Goal: Transaction & Acquisition: Purchase product/service

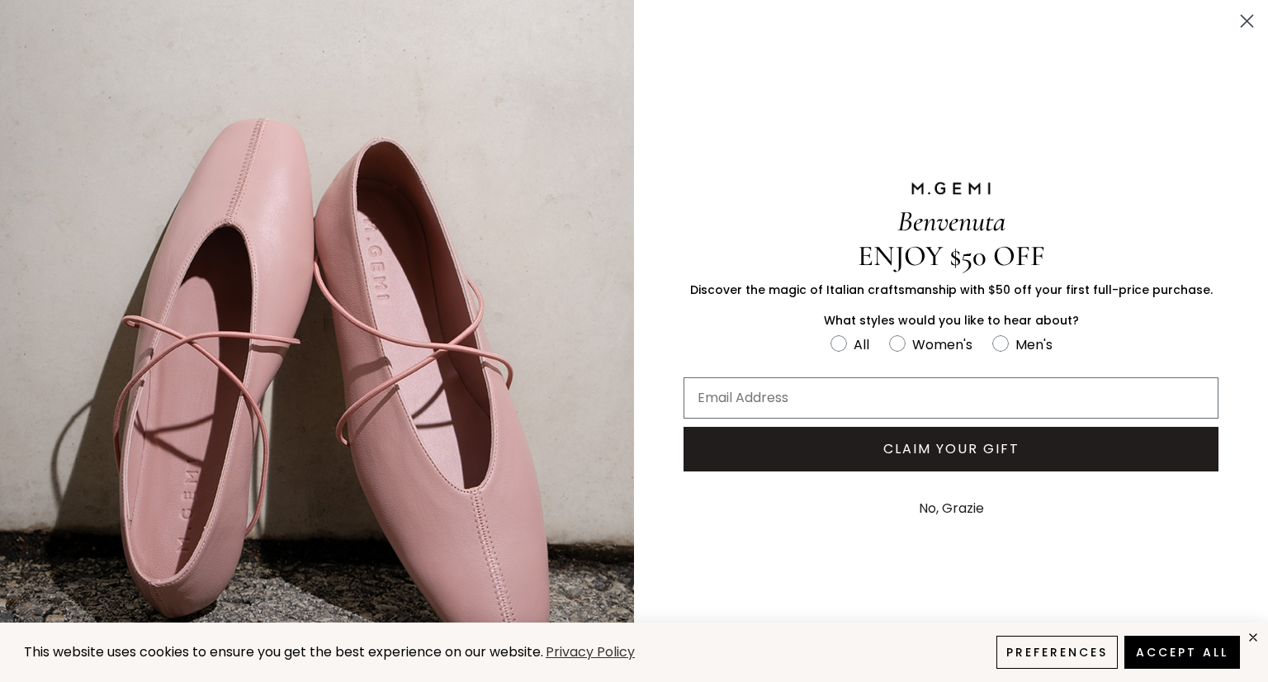
scroll to position [21, 0]
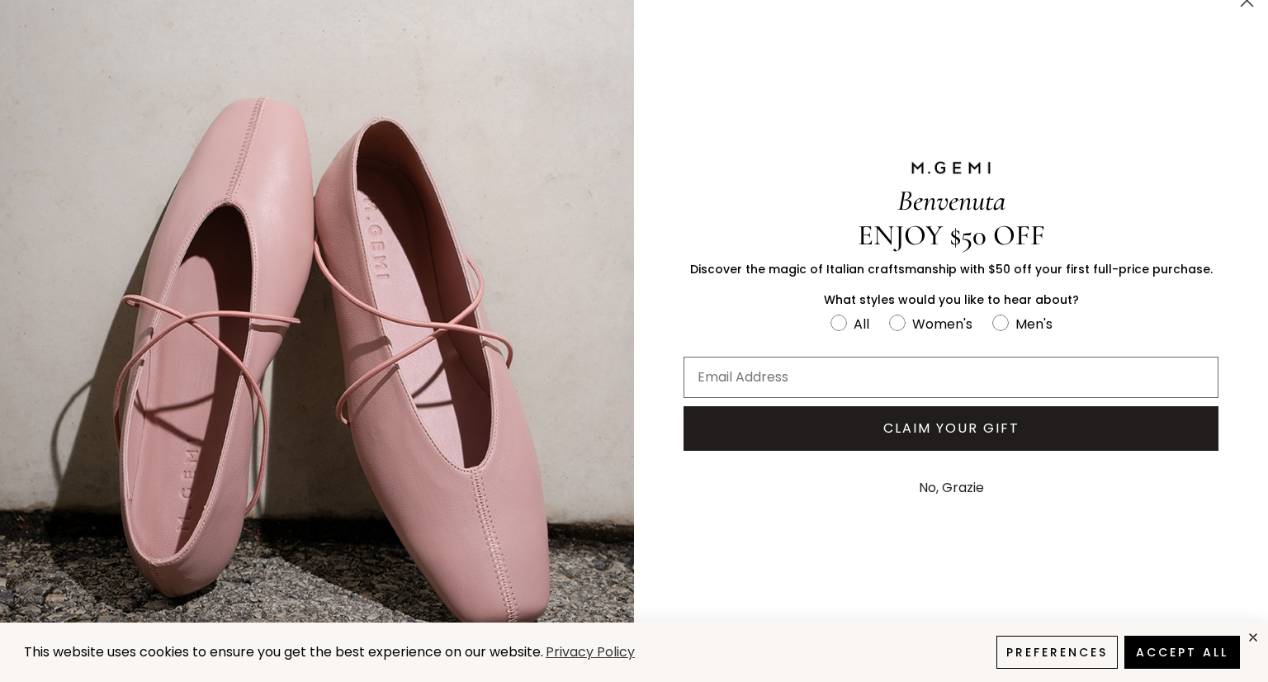
click at [947, 482] on button "No, Grazie" at bounding box center [952, 487] width 82 height 41
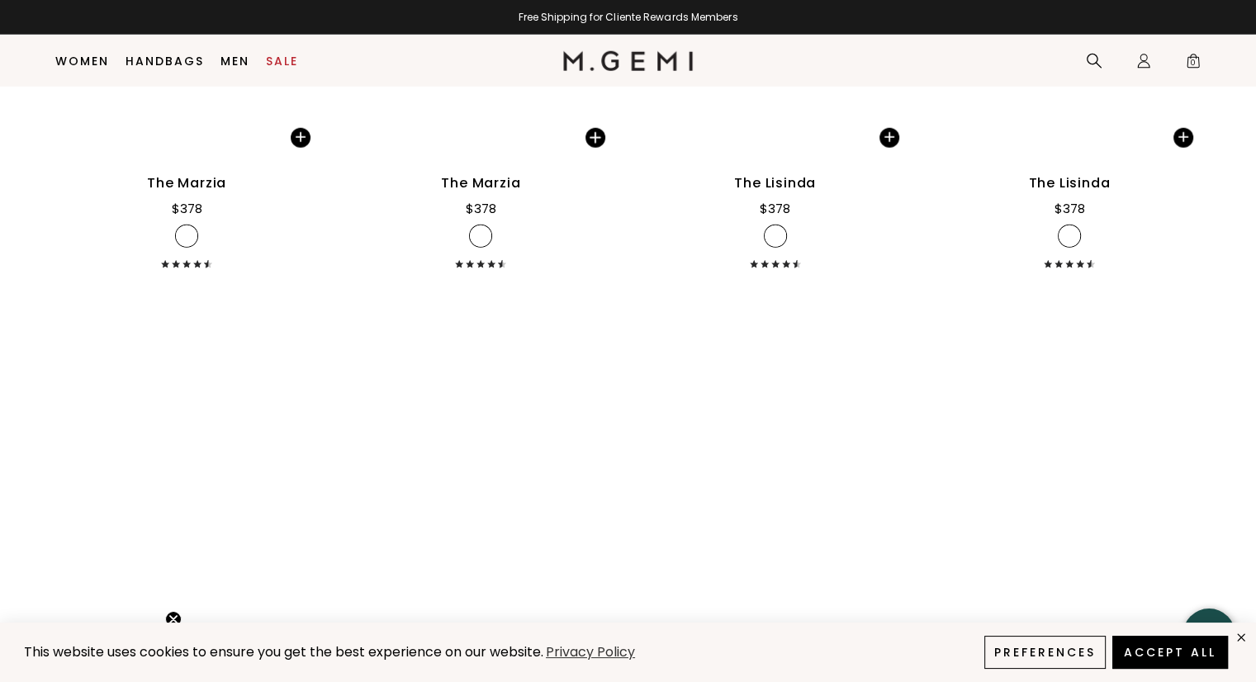
scroll to position [10781, 0]
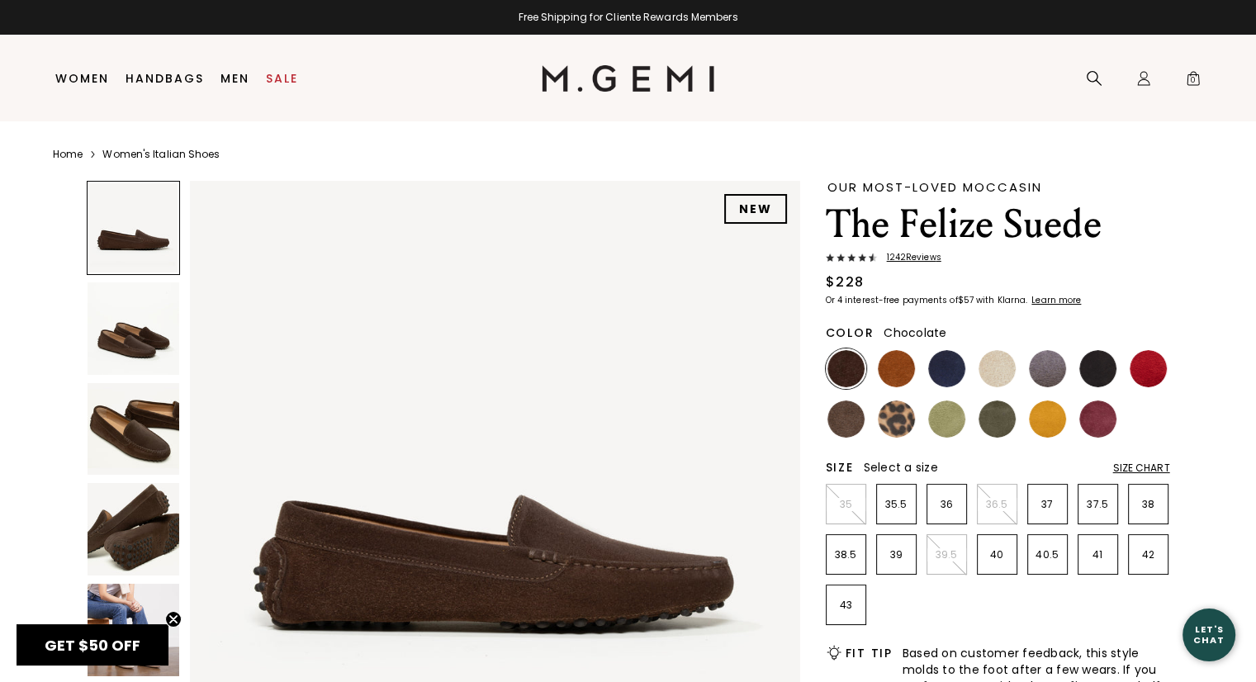
click at [1134, 467] on div "Size Chart" at bounding box center [1141, 468] width 57 height 13
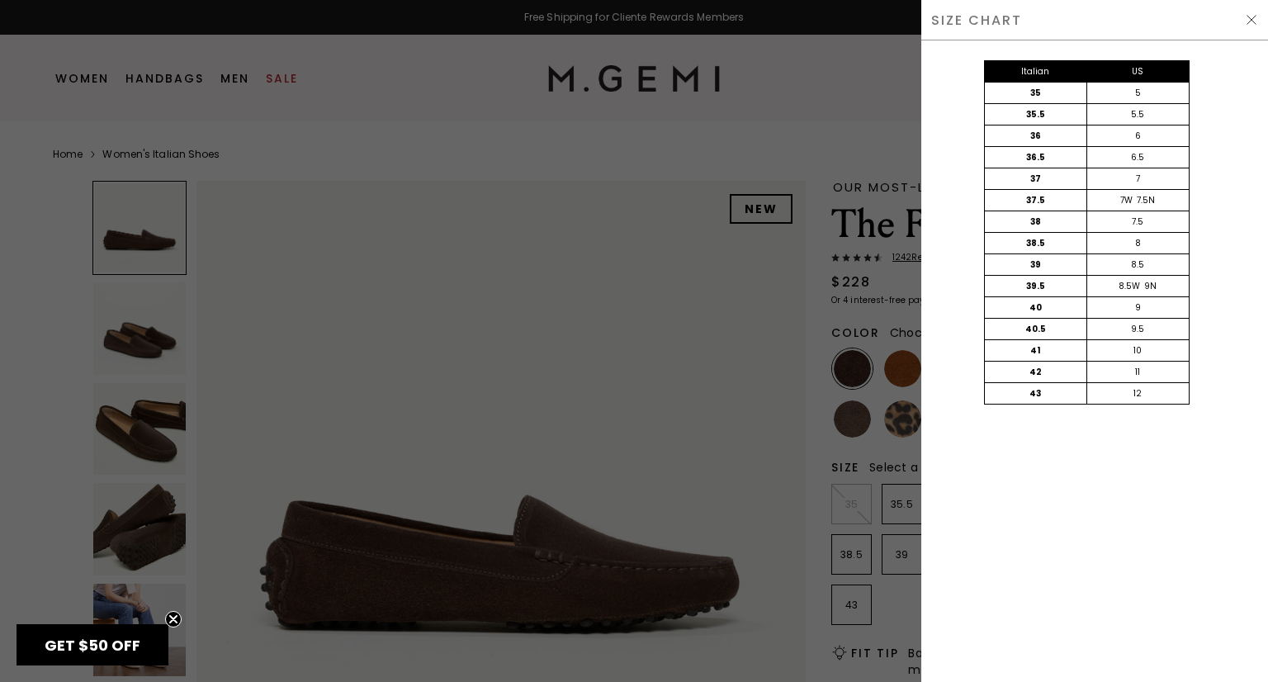
click at [651, 348] on div at bounding box center [634, 341] width 1268 height 682
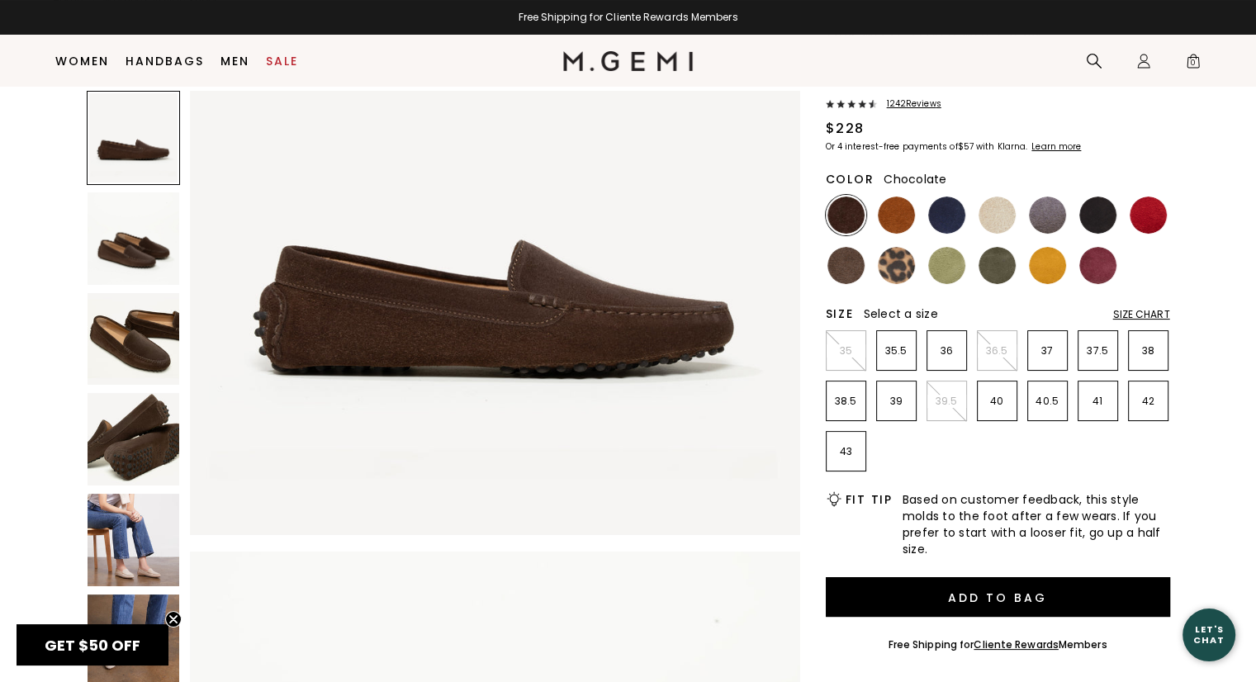
scroll to position [130, 0]
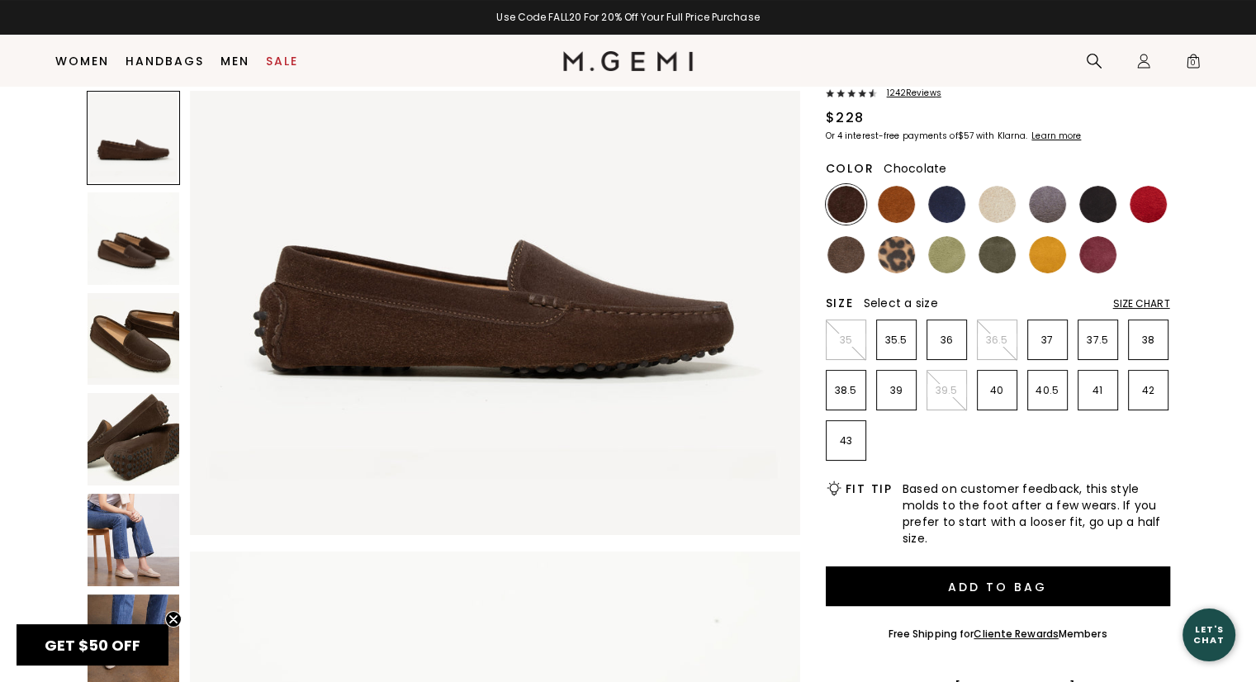
click at [132, 542] on img at bounding box center [134, 540] width 92 height 92
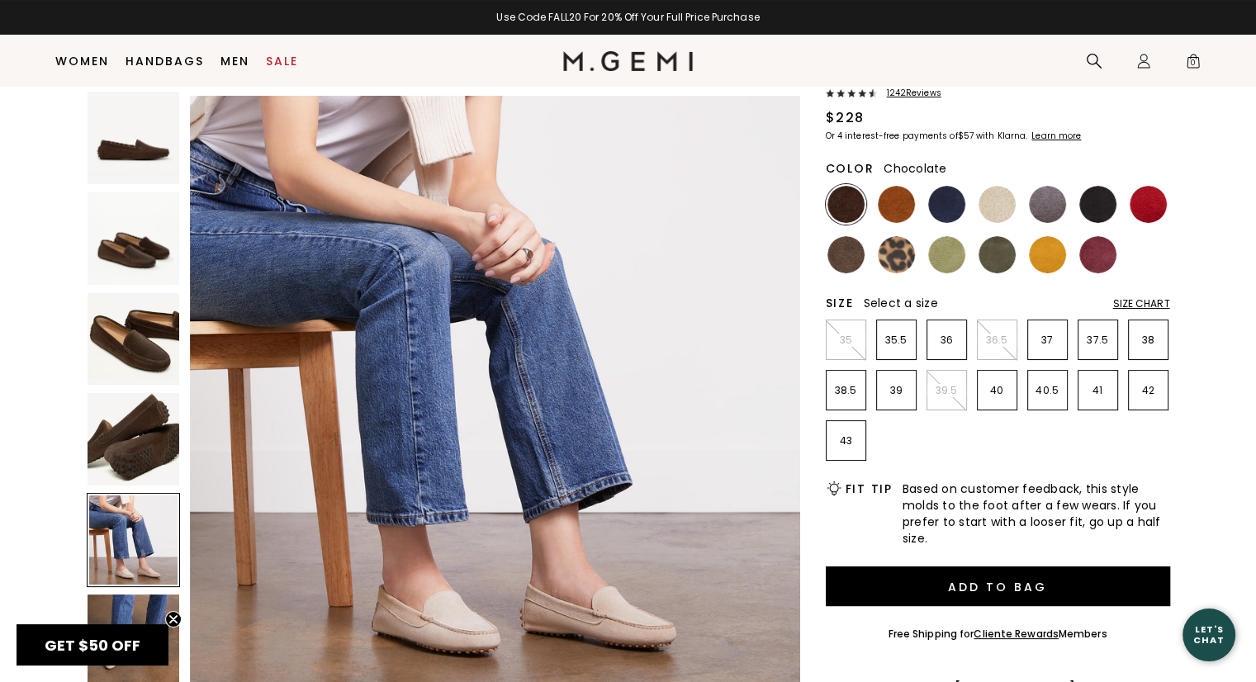
scroll to position [2537, 0]
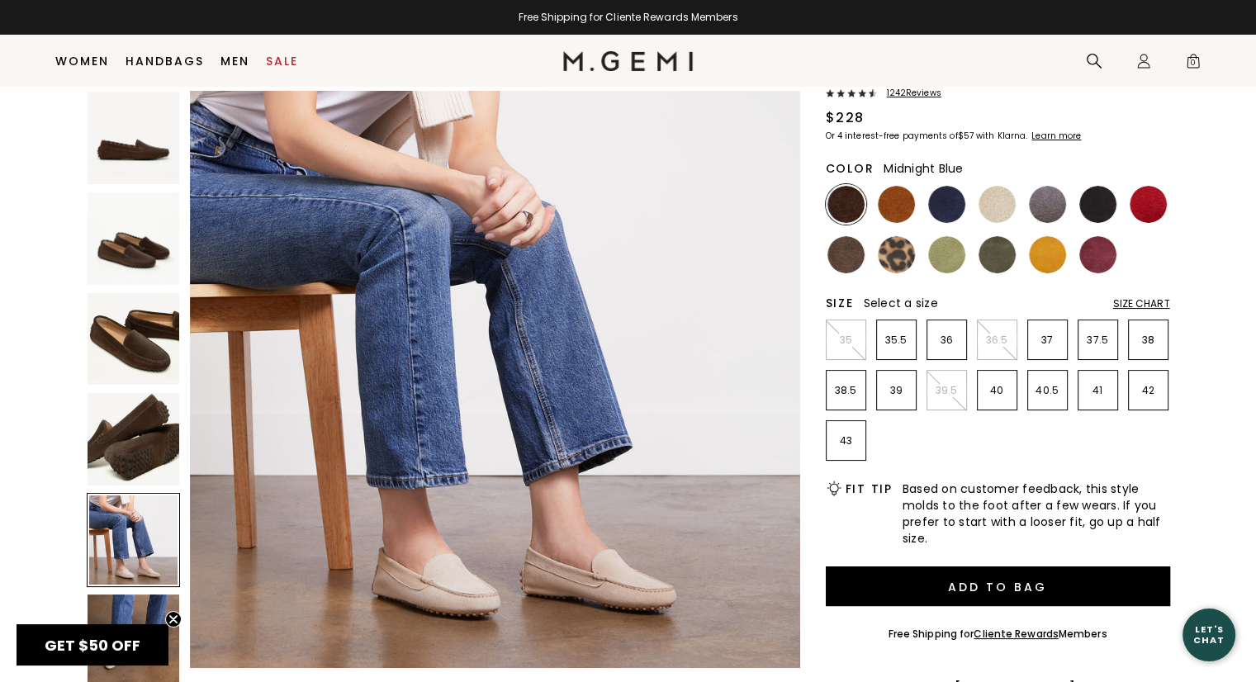
click at [948, 213] on img at bounding box center [946, 204] width 37 height 37
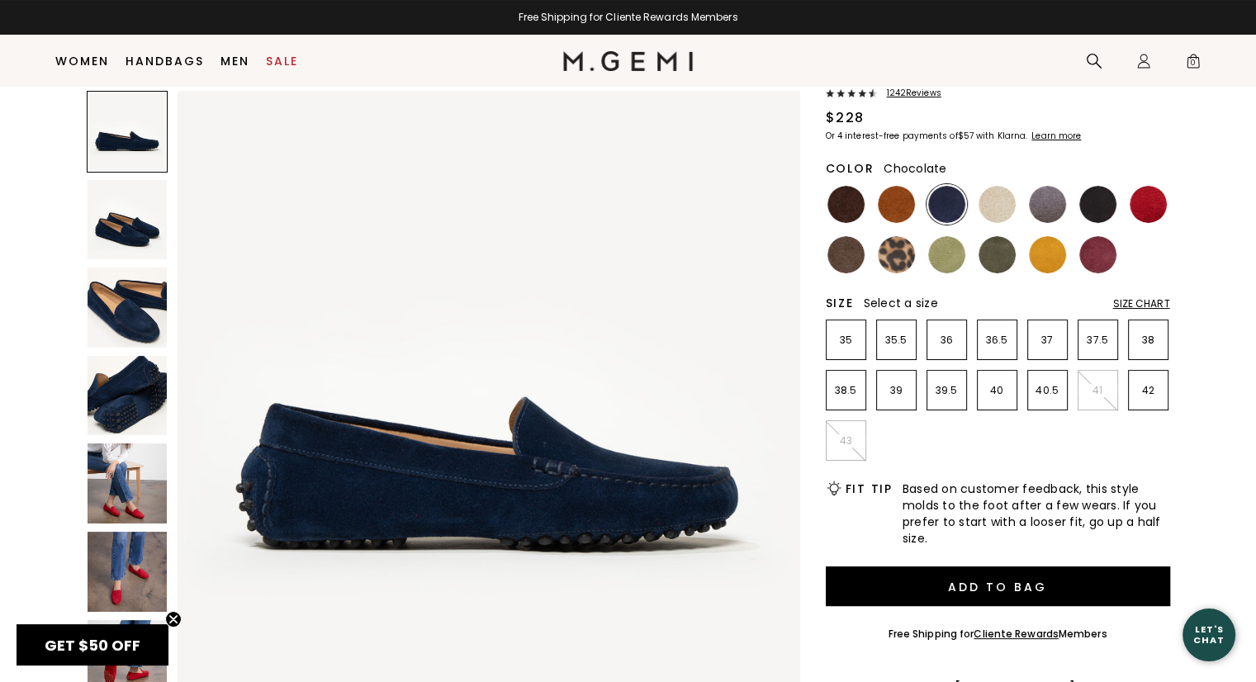
click at [855, 206] on img at bounding box center [845, 204] width 37 height 37
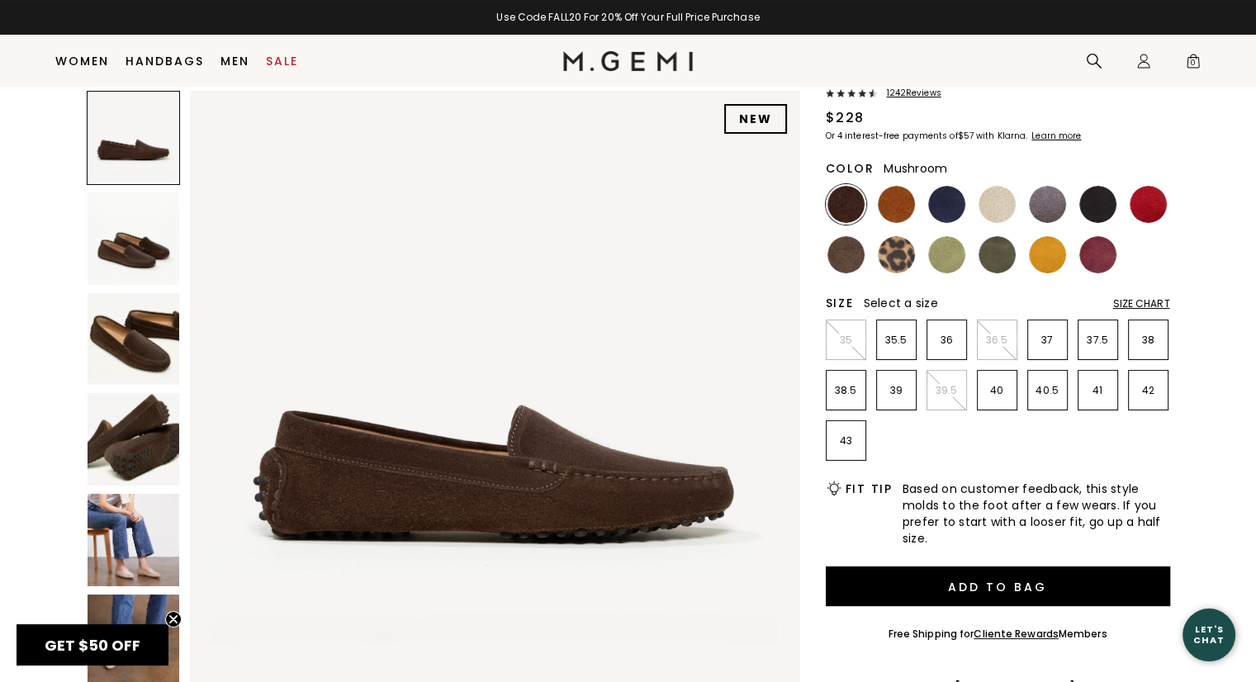
click at [847, 260] on img at bounding box center [845, 254] width 37 height 37
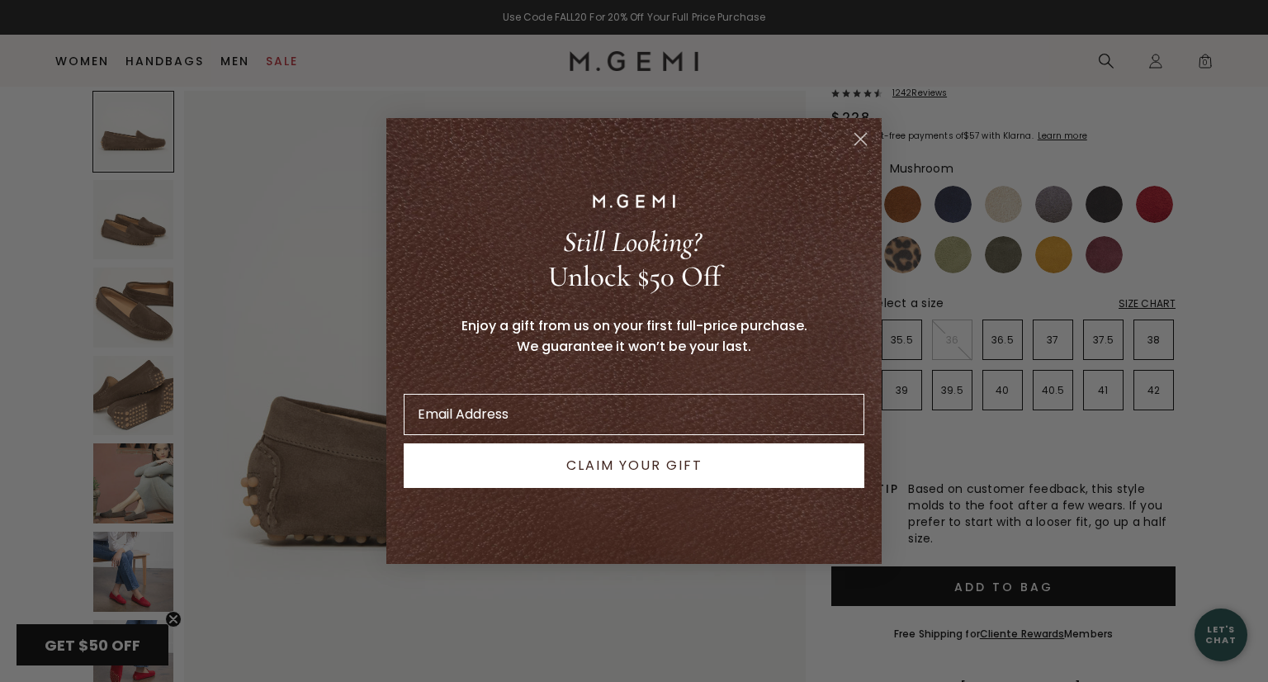
click at [855, 142] on circle "Close dialog" at bounding box center [860, 139] width 27 height 27
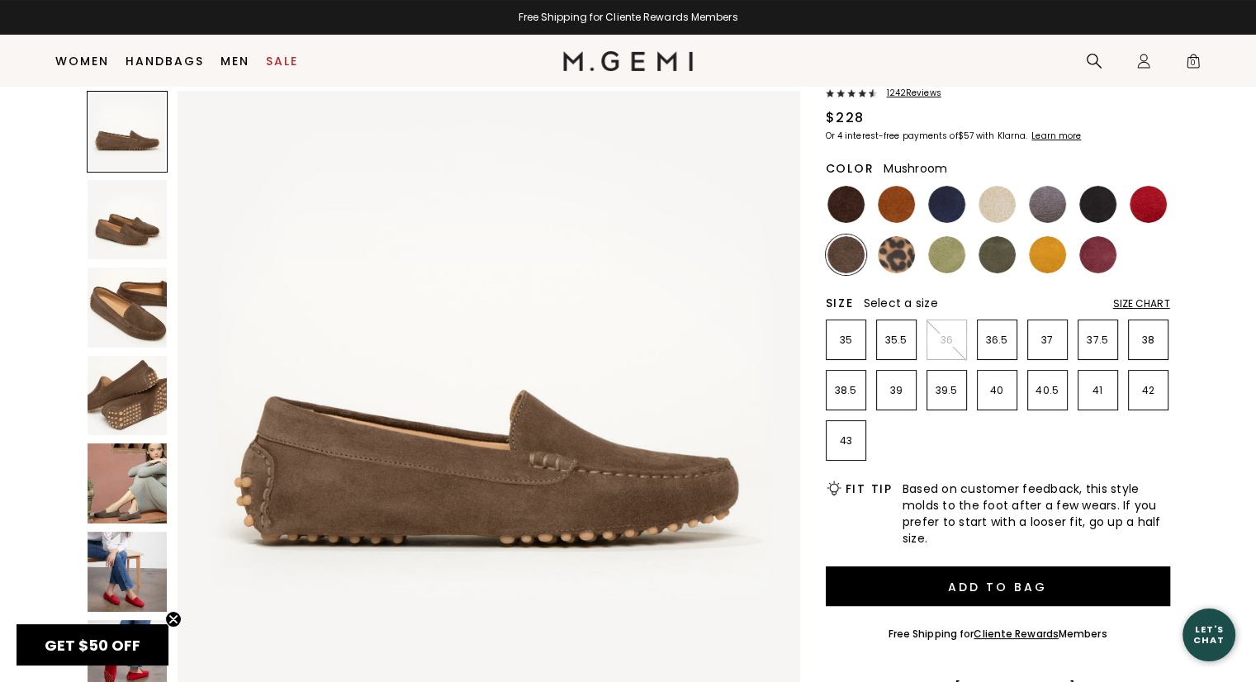
click at [1139, 297] on div "Size Chart" at bounding box center [1141, 303] width 57 height 13
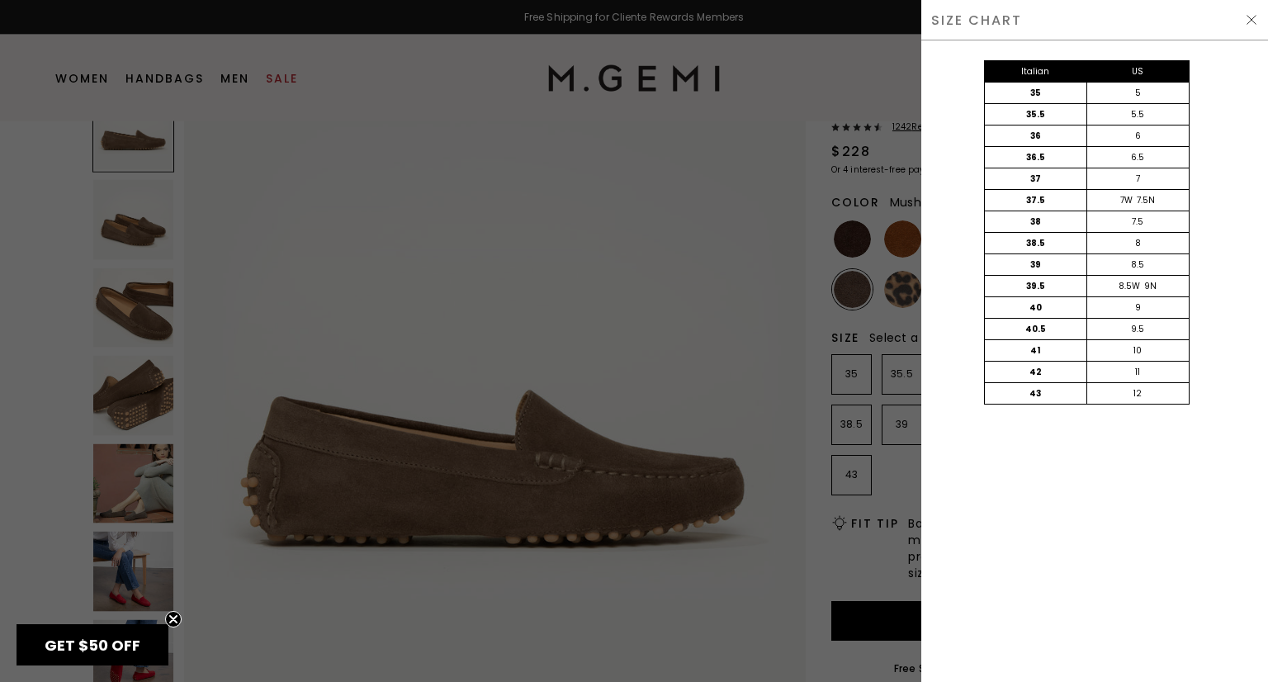
click at [758, 238] on div at bounding box center [634, 341] width 1268 height 682
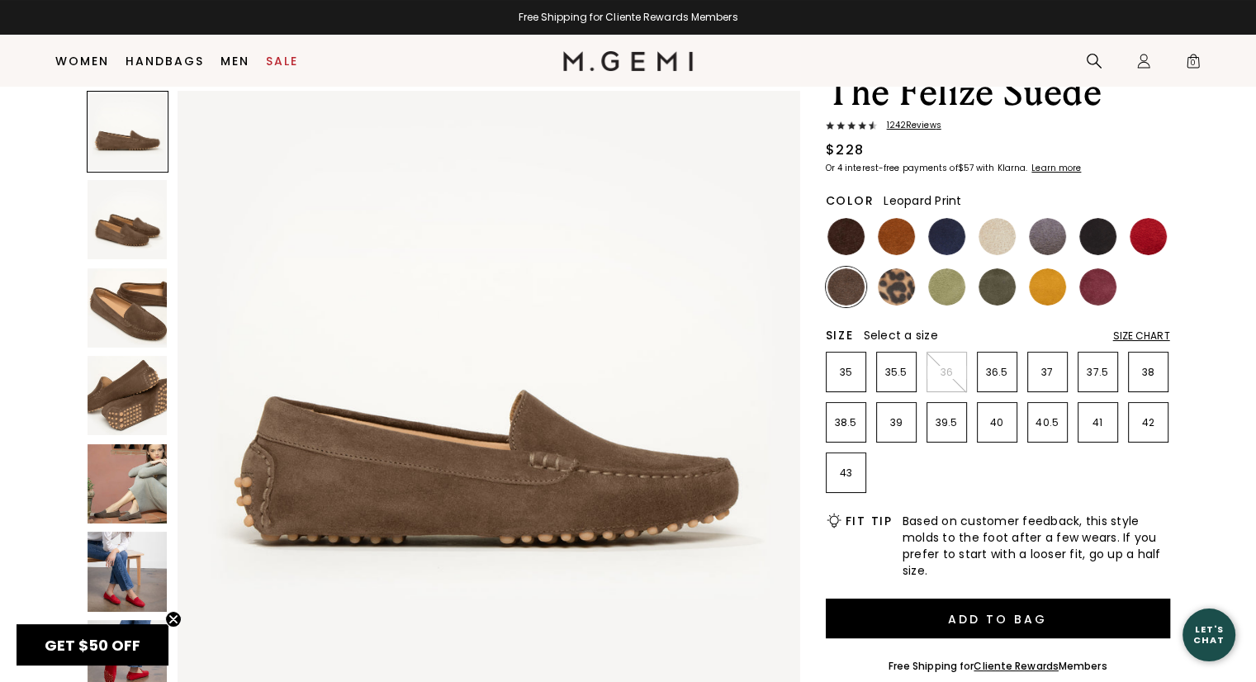
scroll to position [94, 0]
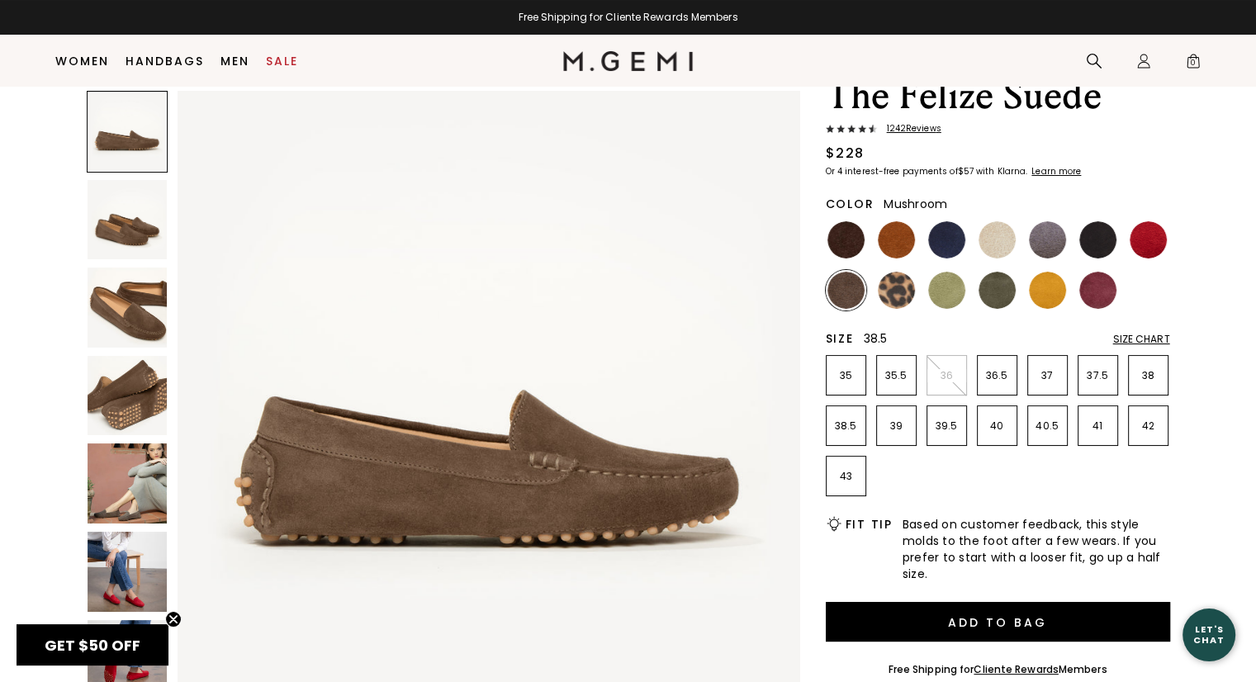
click at [850, 430] on p "38.5" at bounding box center [846, 425] width 39 height 13
click at [997, 291] on img at bounding box center [996, 290] width 37 height 37
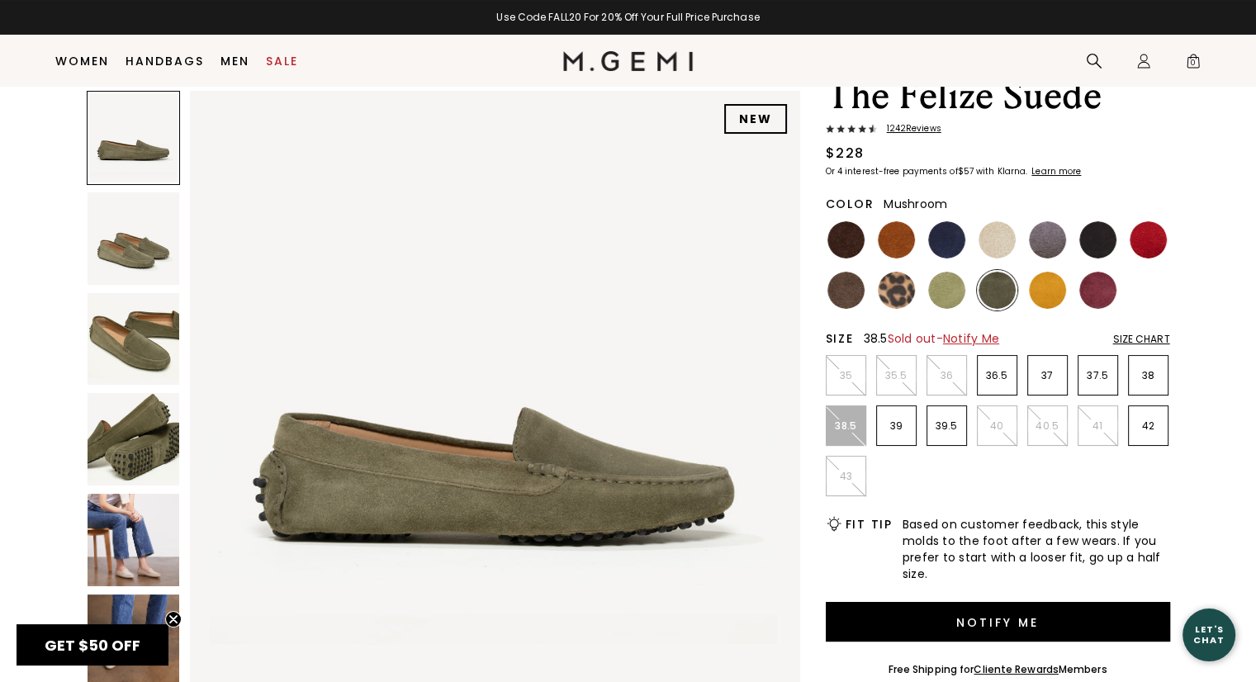
click at [854, 288] on img at bounding box center [845, 290] width 37 height 37
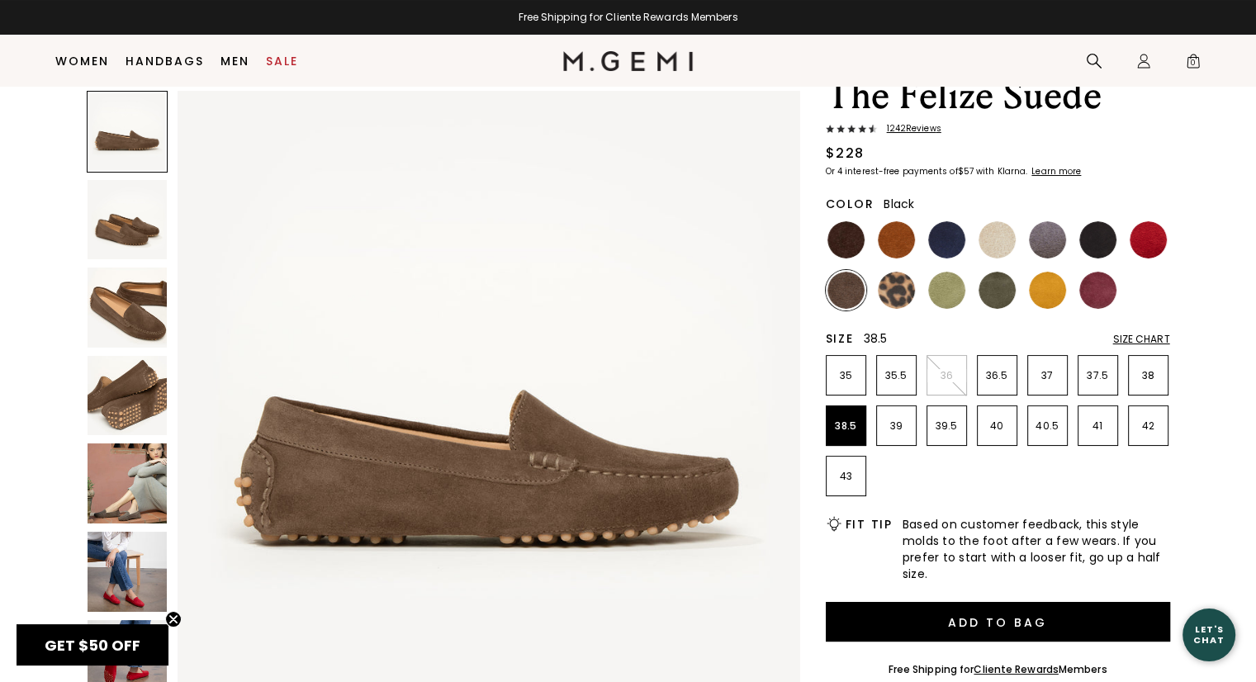
click at [1100, 242] on img at bounding box center [1097, 239] width 37 height 37
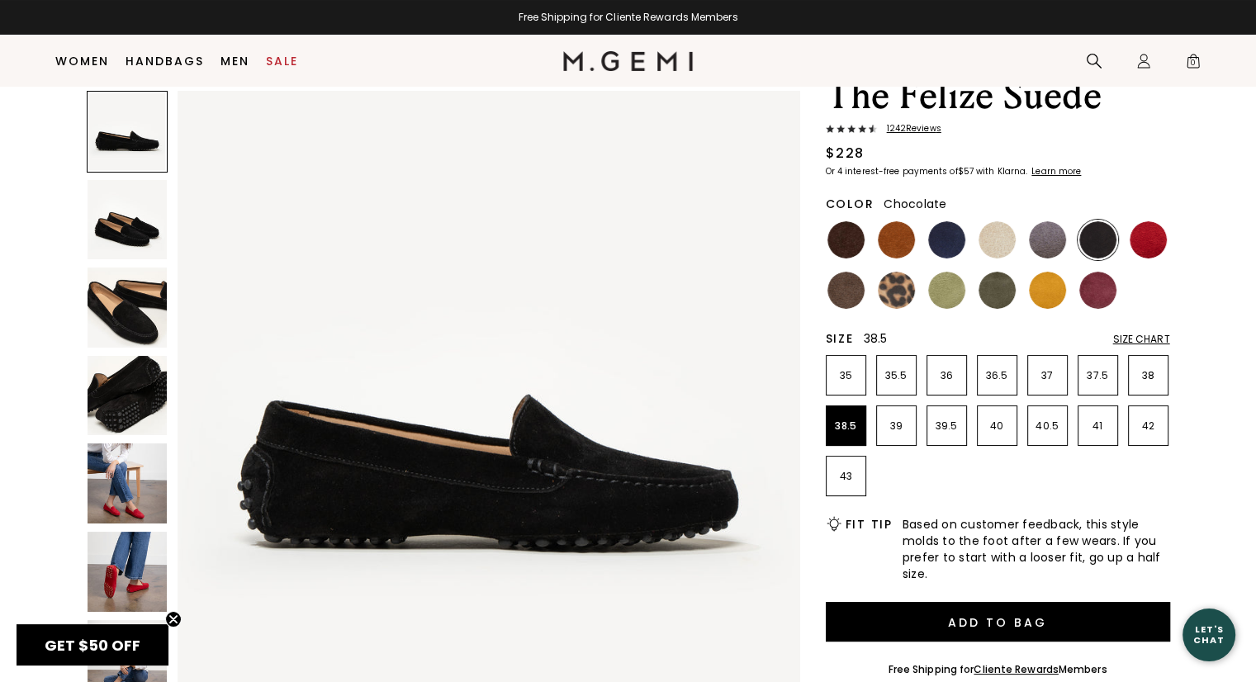
click at [851, 243] on img at bounding box center [845, 239] width 37 height 37
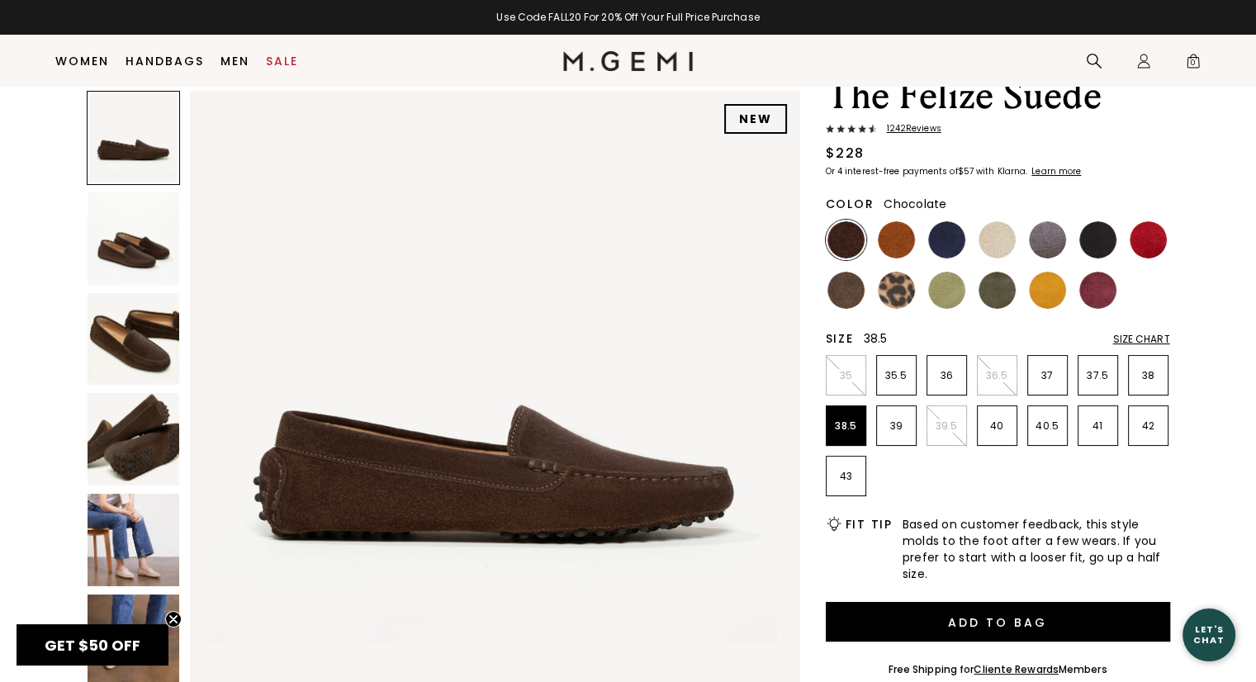
click at [137, 339] on img at bounding box center [134, 339] width 92 height 92
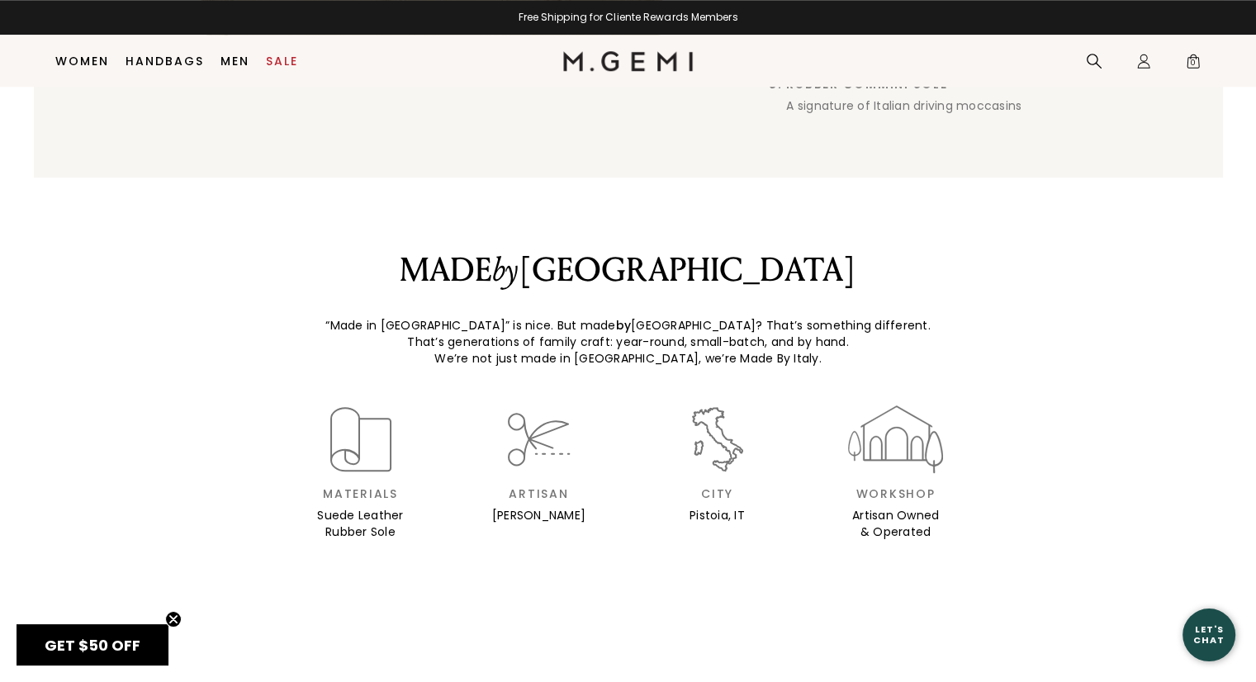
scroll to position [1663, 0]
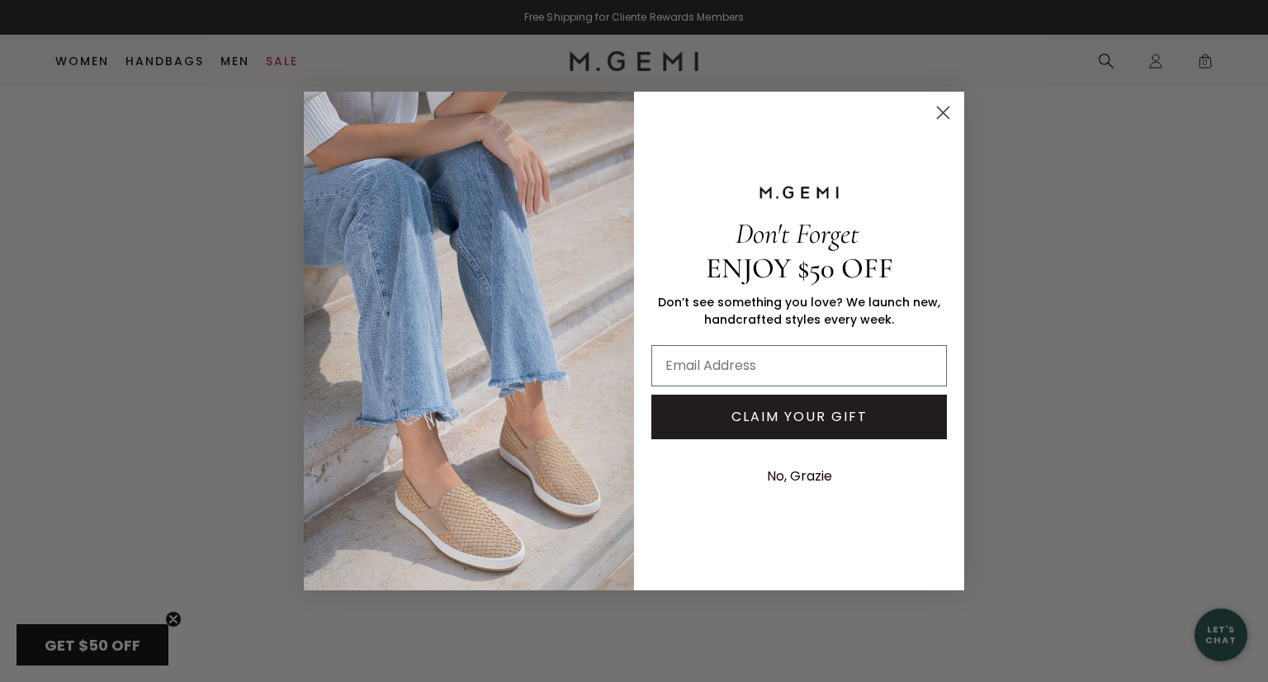
click at [943, 116] on circle "Close dialog" at bounding box center [943, 112] width 27 height 27
